Goal: Find specific page/section: Find specific page/section

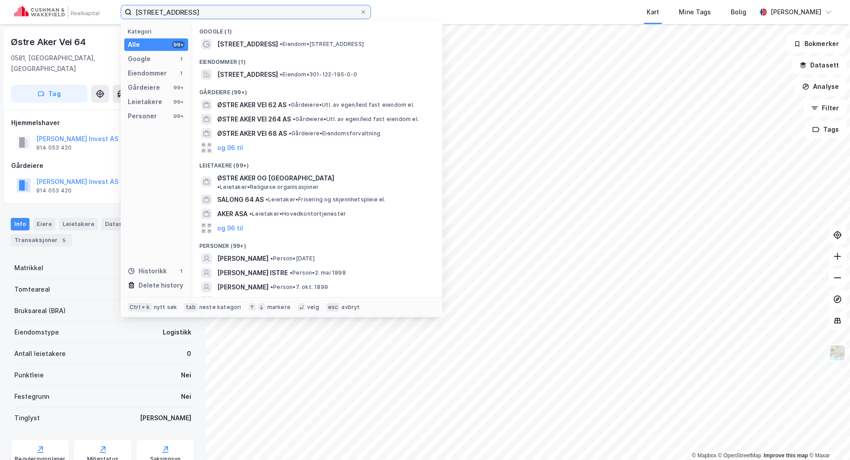
drag, startPoint x: 200, startPoint y: 12, endPoint x: 103, endPoint y: 9, distance: 97.4
click at [103, 9] on div "østre aker vei 64 Kategori Alle 99+ Google 1 Eiendommer 1 Gårdeiere 99+ Leietak…" at bounding box center [425, 12] width 850 height 24
type input "storo"
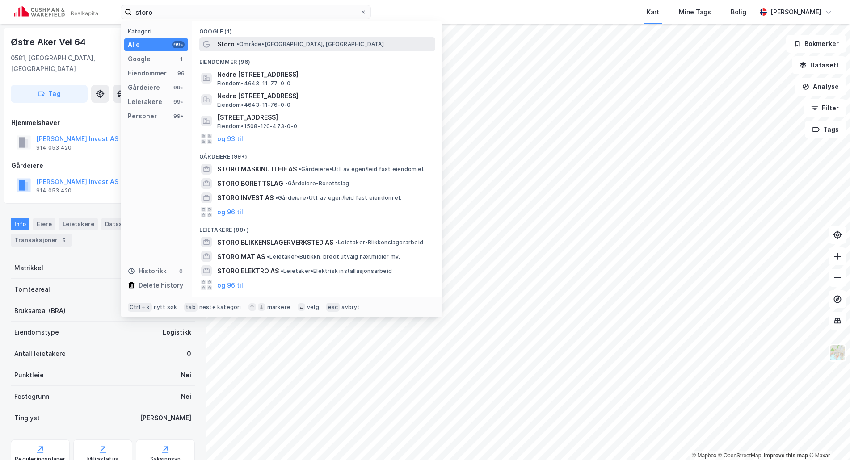
click at [257, 50] on div "Storo • Område • [GEOGRAPHIC_DATA], [GEOGRAPHIC_DATA]" at bounding box center [317, 44] width 236 height 14
